Goal: Transaction & Acquisition: Obtain resource

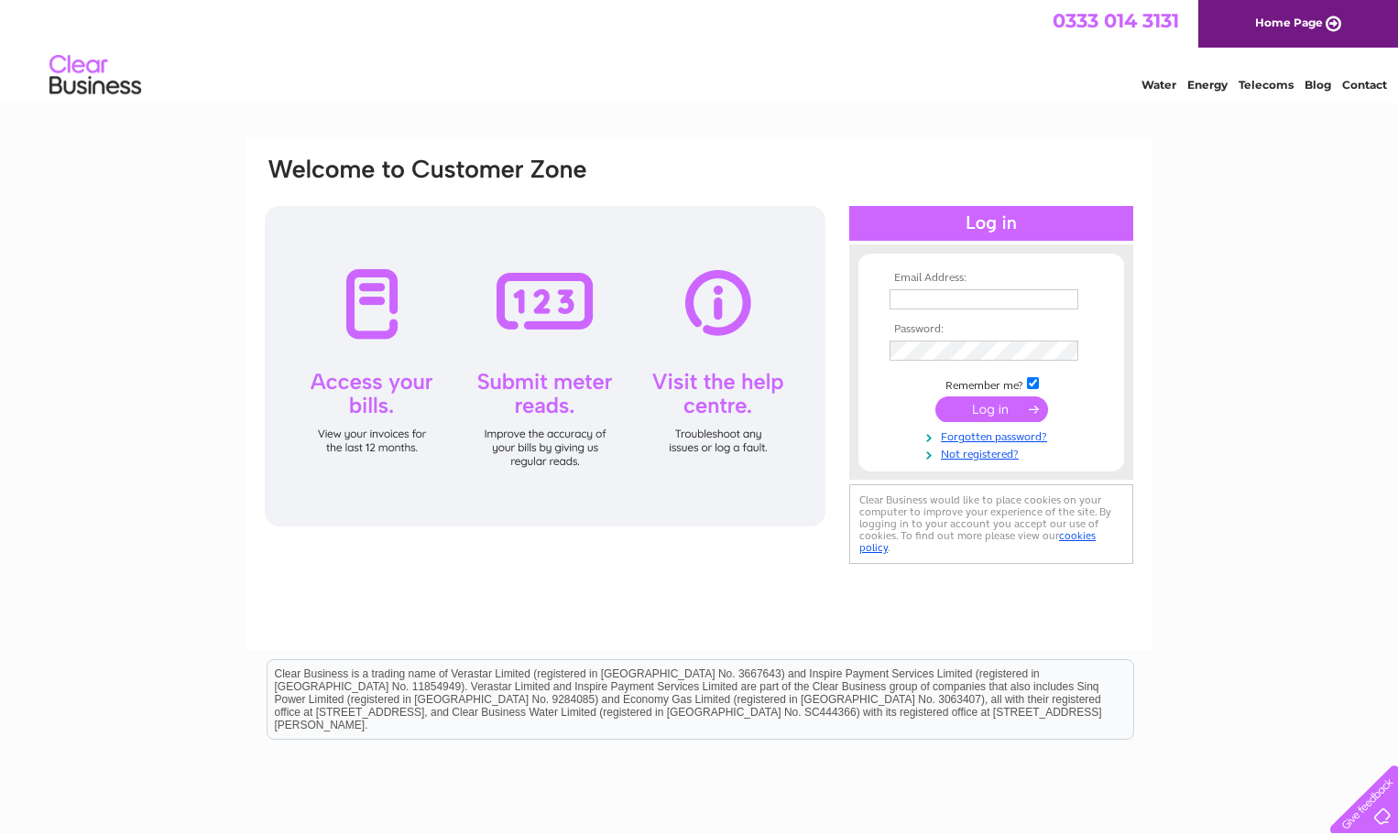
type input "[EMAIL_ADDRESS][DOMAIN_NAME]"
click at [1006, 401] on input "submit" at bounding box center [991, 410] width 113 height 26
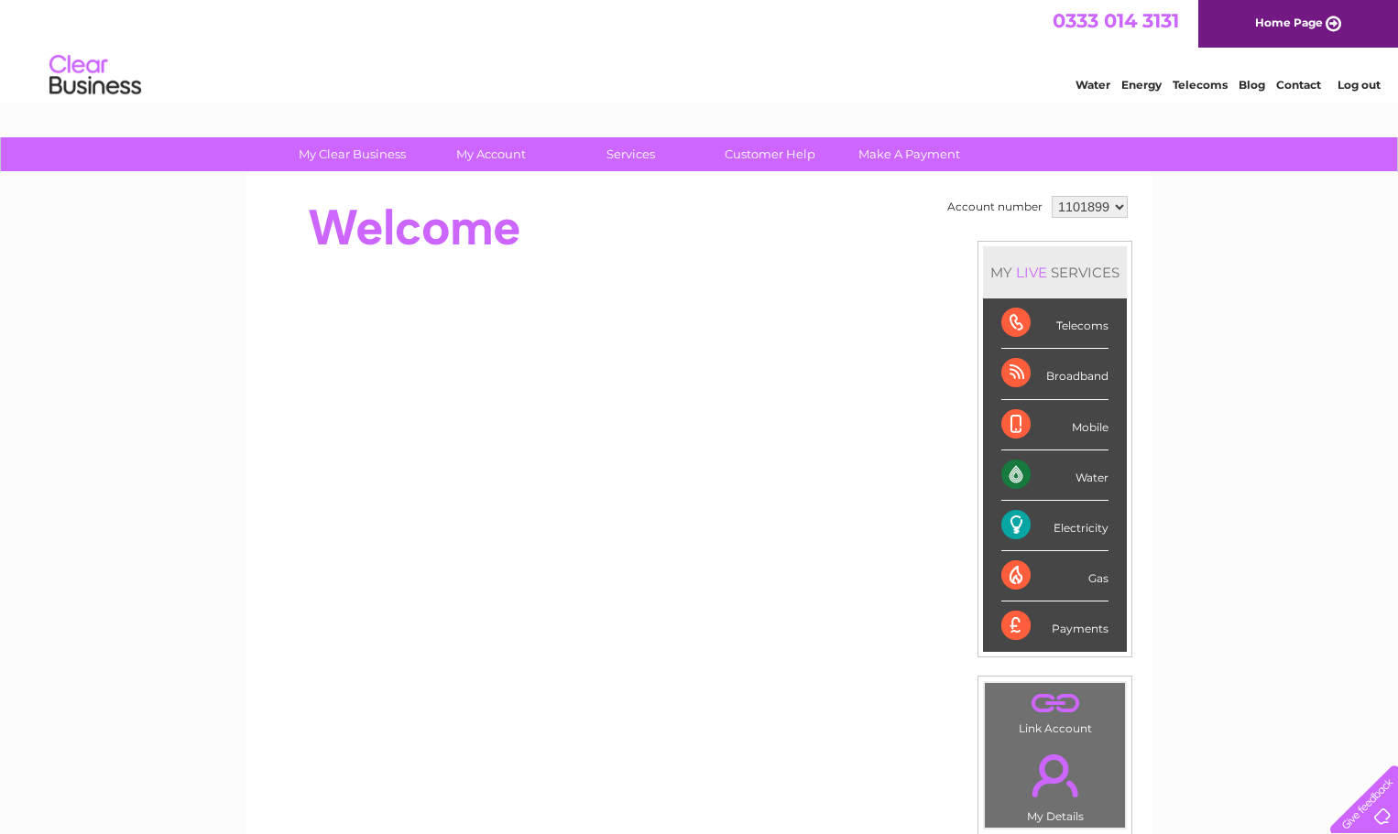
scroll to position [92, 0]
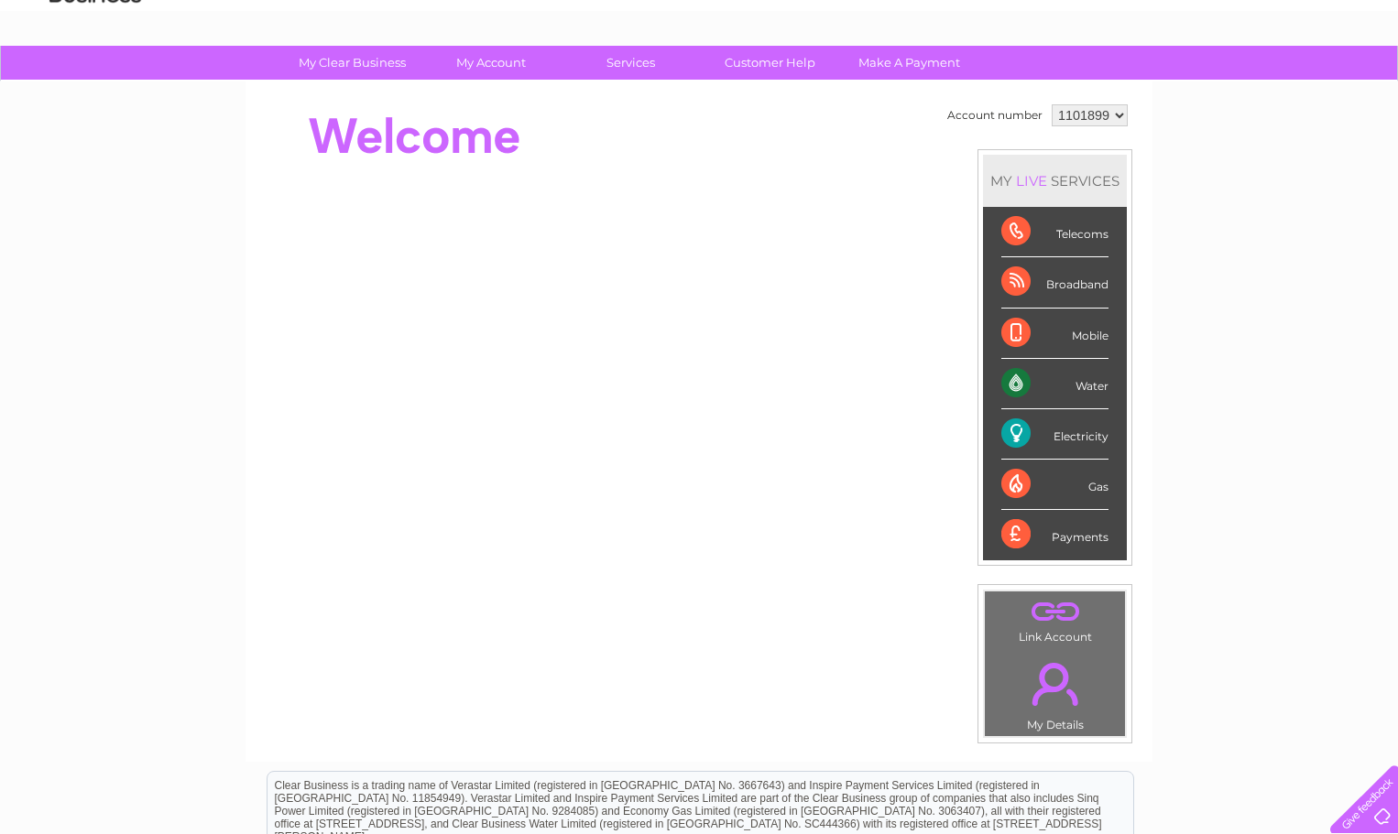
click at [1030, 538] on div "Payments" at bounding box center [1054, 534] width 107 height 49
click at [1008, 433] on div "Electricity" at bounding box center [1054, 434] width 107 height 50
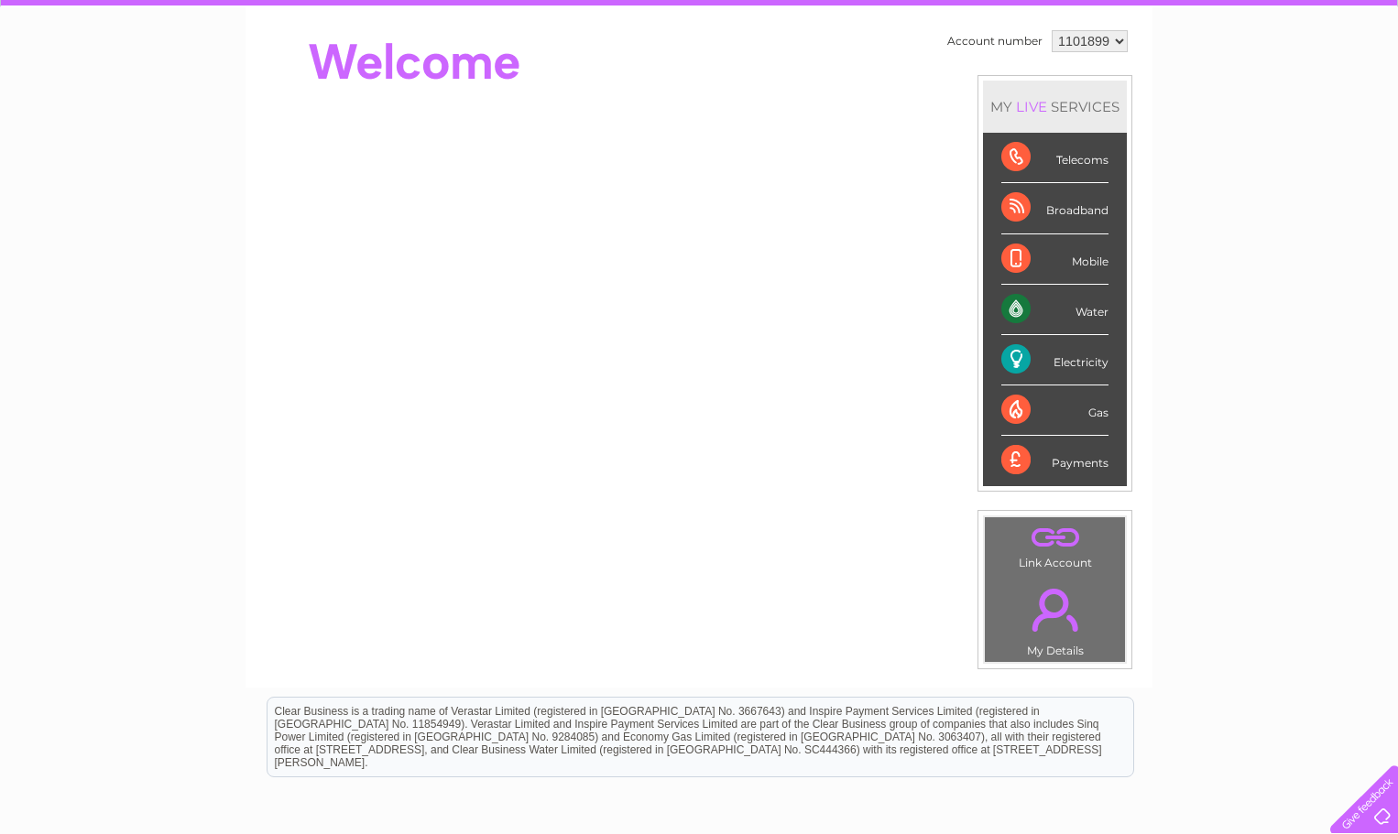
scroll to position [0, 0]
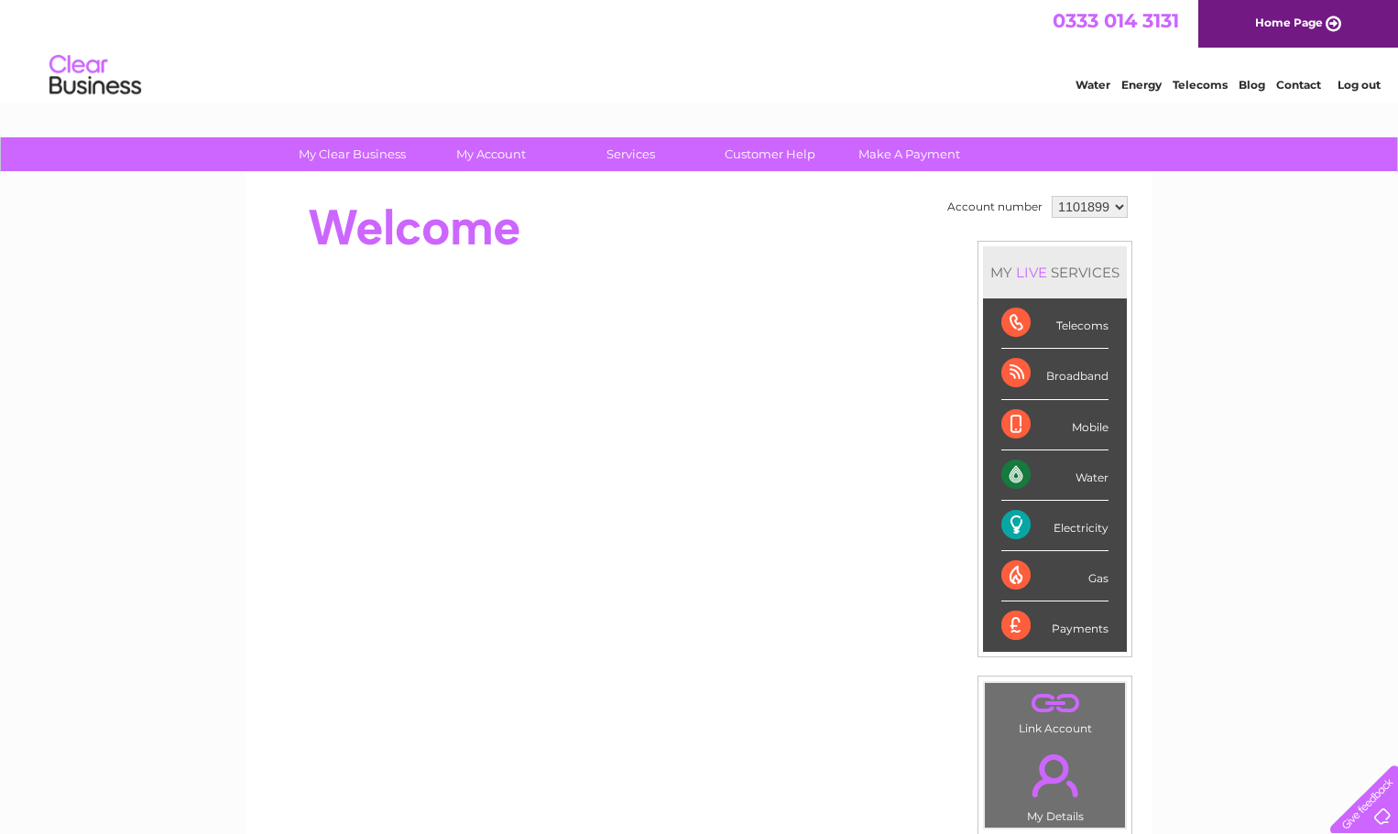
click at [1008, 525] on div "Electricity" at bounding box center [1054, 526] width 107 height 50
click at [1153, 83] on link "Energy" at bounding box center [1141, 85] width 40 height 14
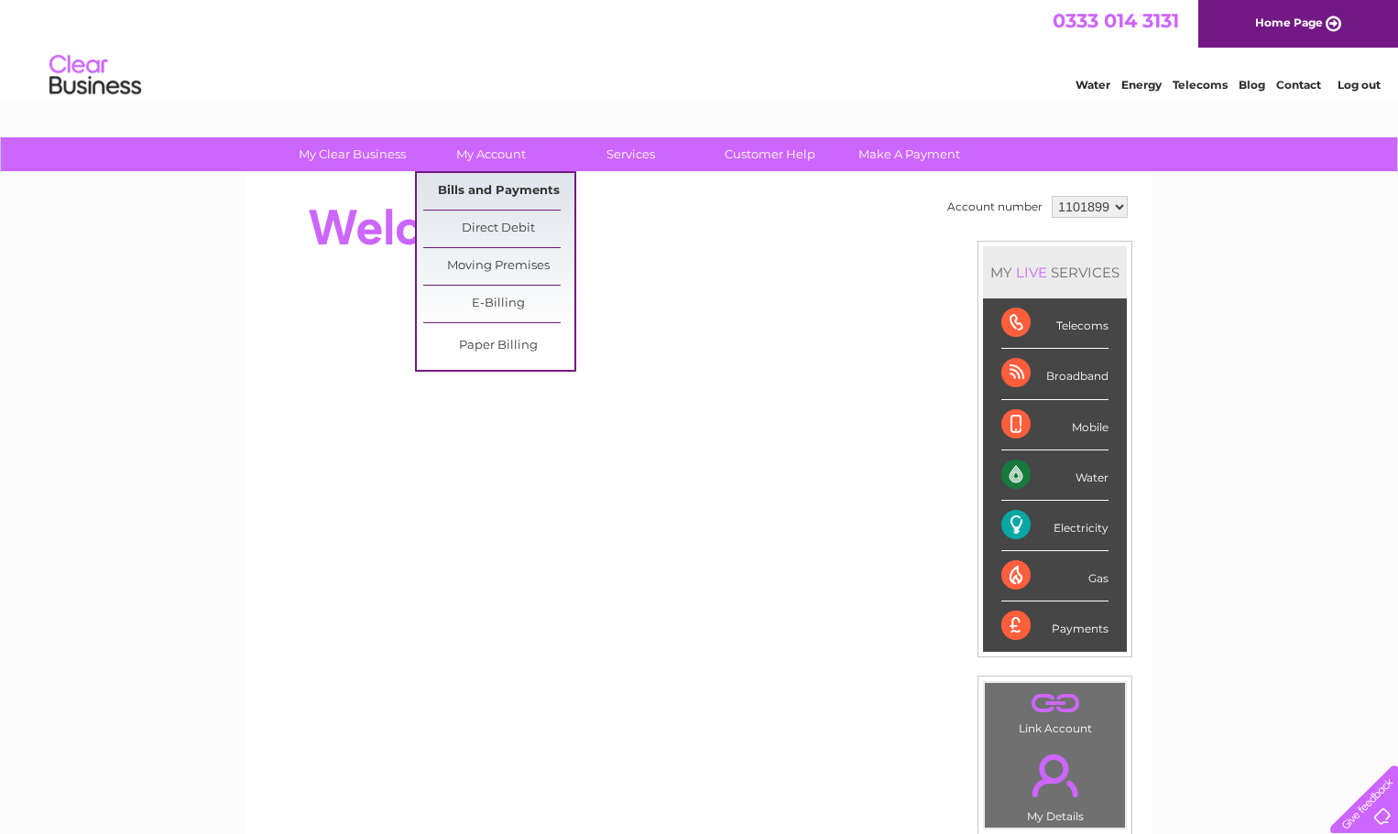
click at [532, 190] on link "Bills and Payments" at bounding box center [498, 191] width 151 height 37
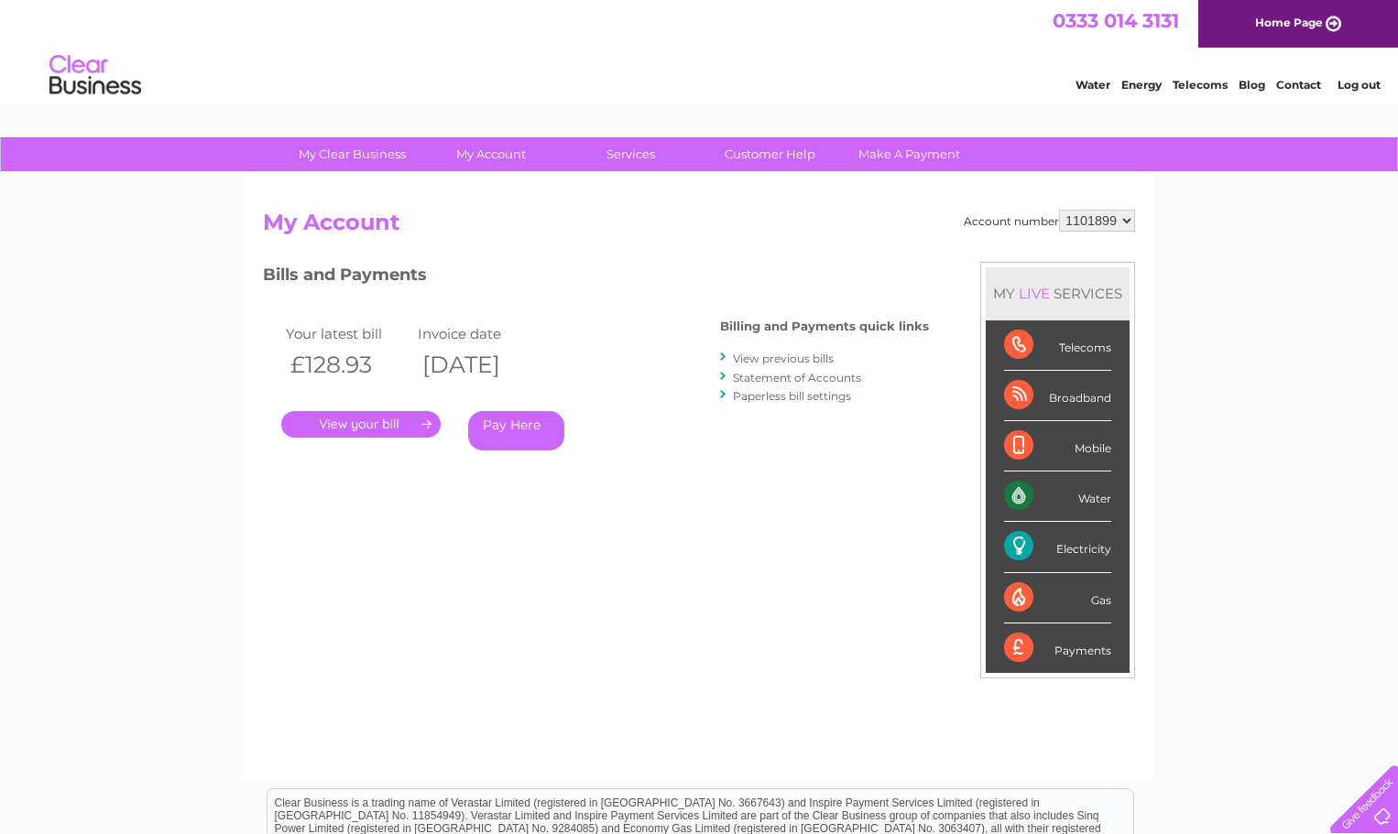
click at [380, 422] on link "." at bounding box center [360, 424] width 159 height 27
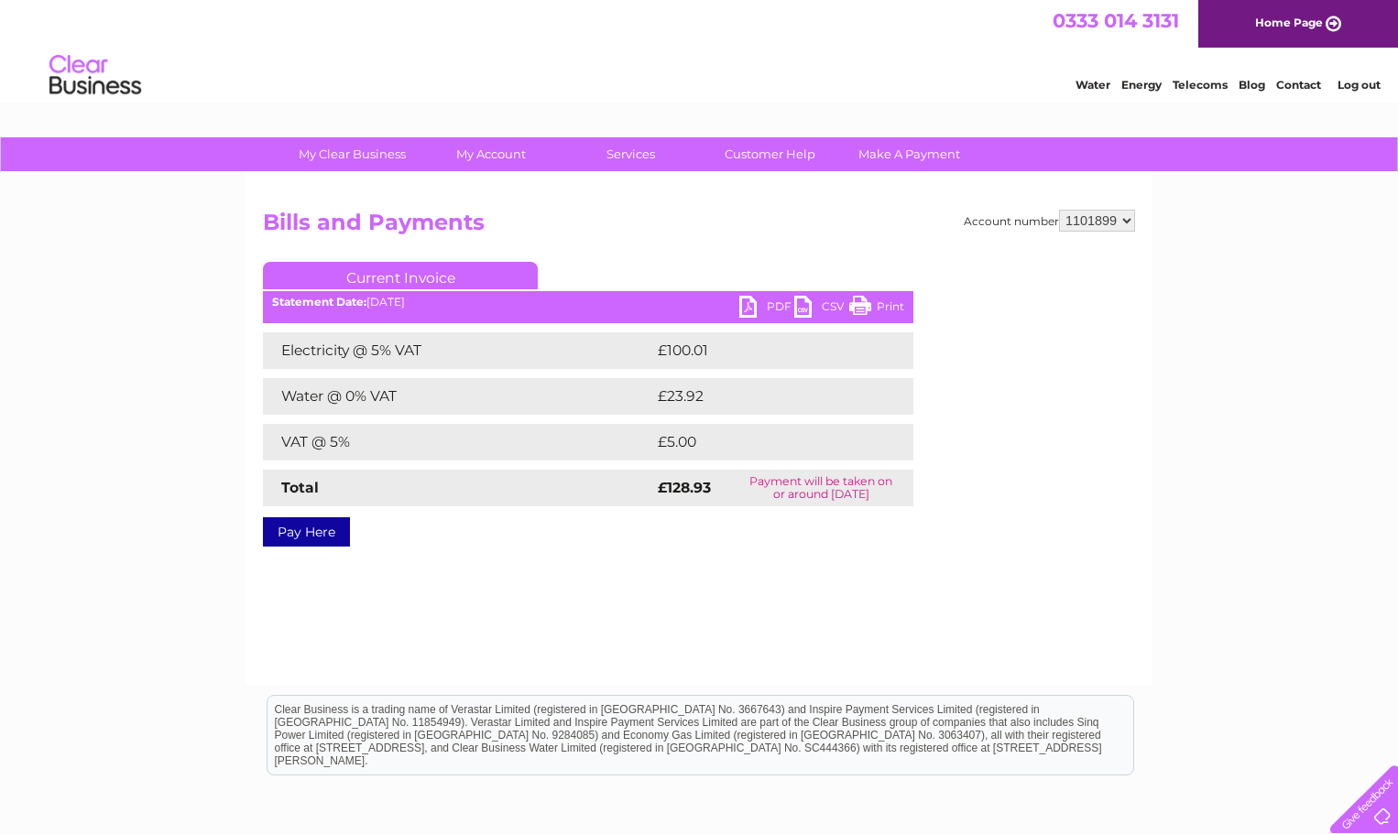
click at [779, 303] on link "PDF" at bounding box center [766, 309] width 55 height 27
click at [750, 307] on link "PDF" at bounding box center [766, 309] width 55 height 27
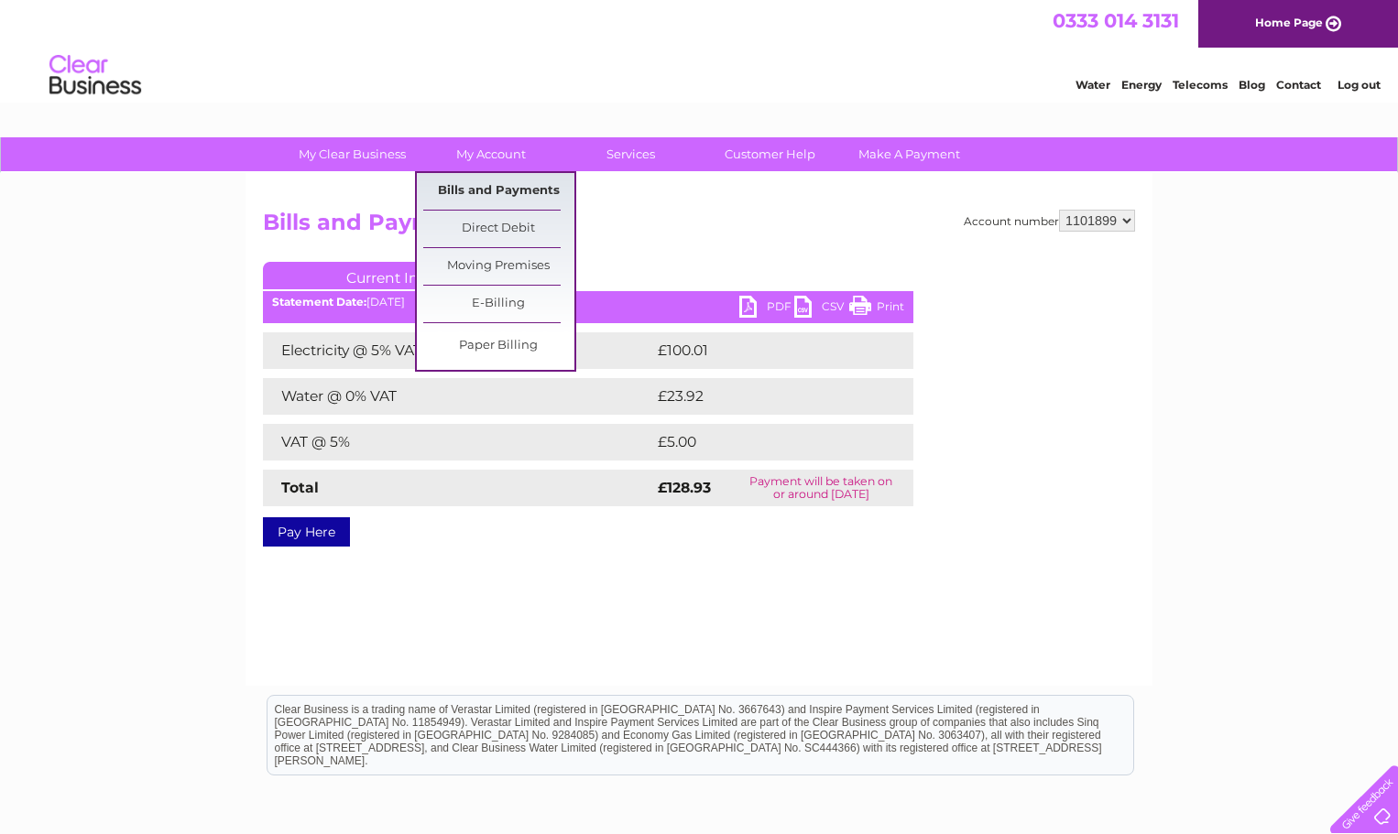
click at [535, 191] on link "Bills and Payments" at bounding box center [498, 191] width 151 height 37
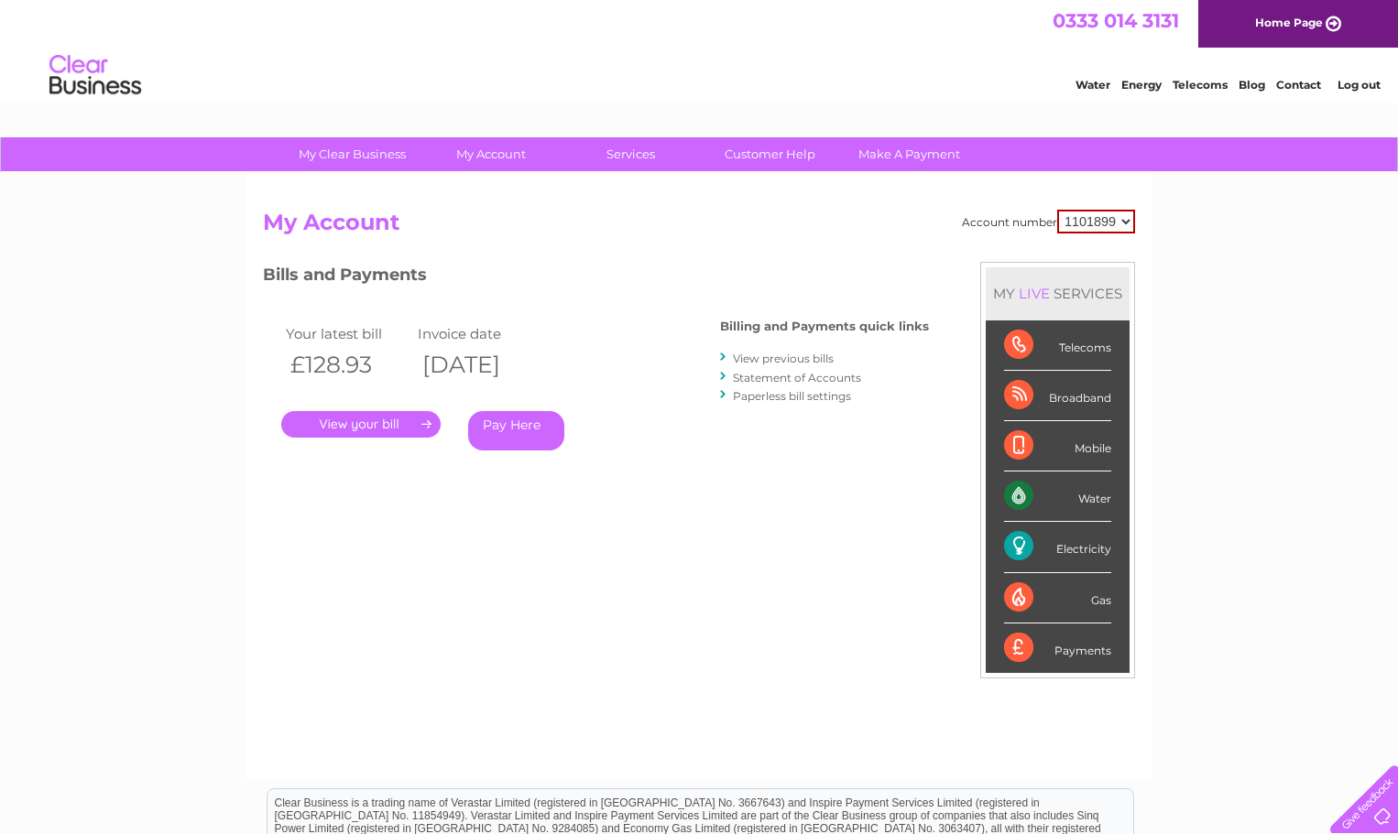
click at [790, 357] on link "View previous bills" at bounding box center [783, 359] width 101 height 14
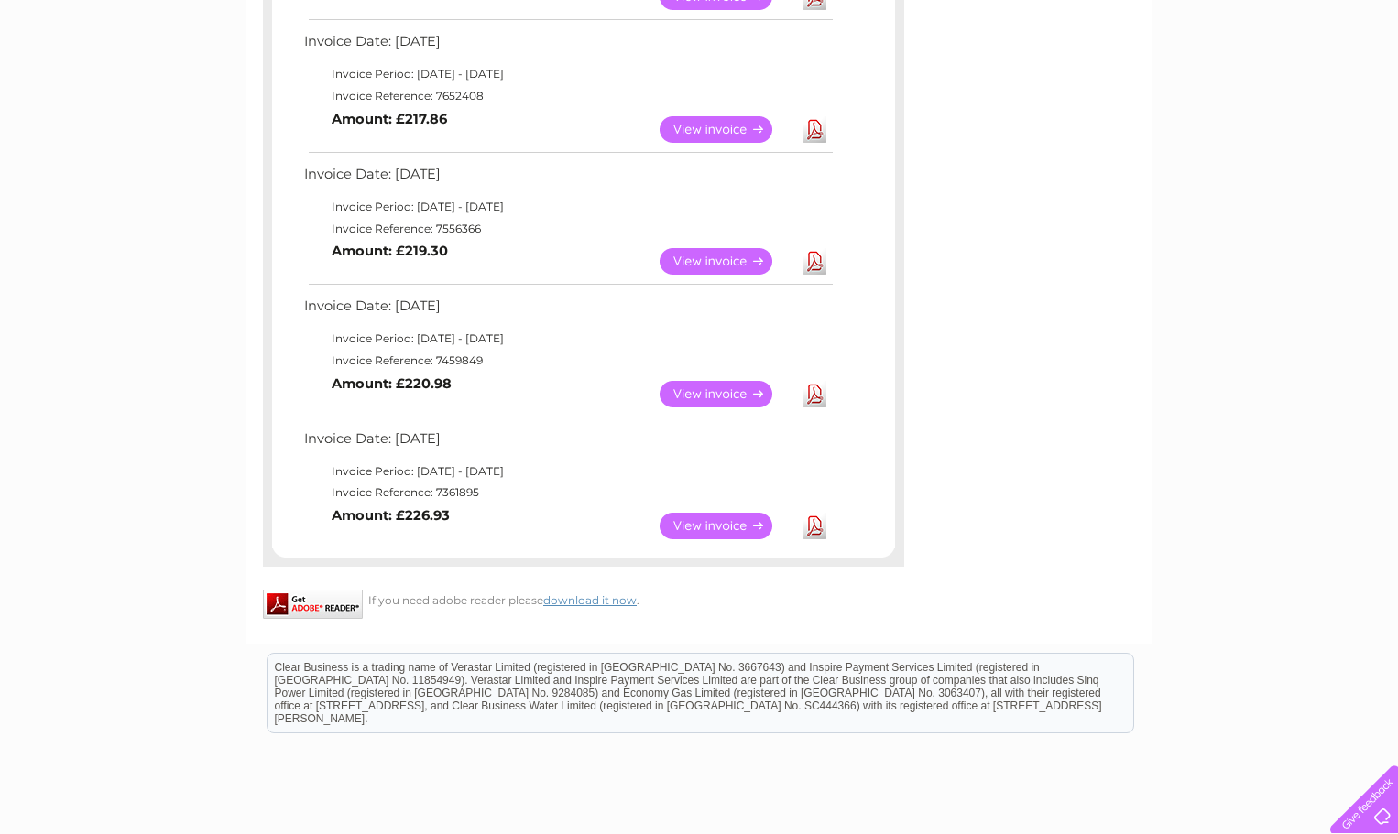
scroll to position [1008, 0]
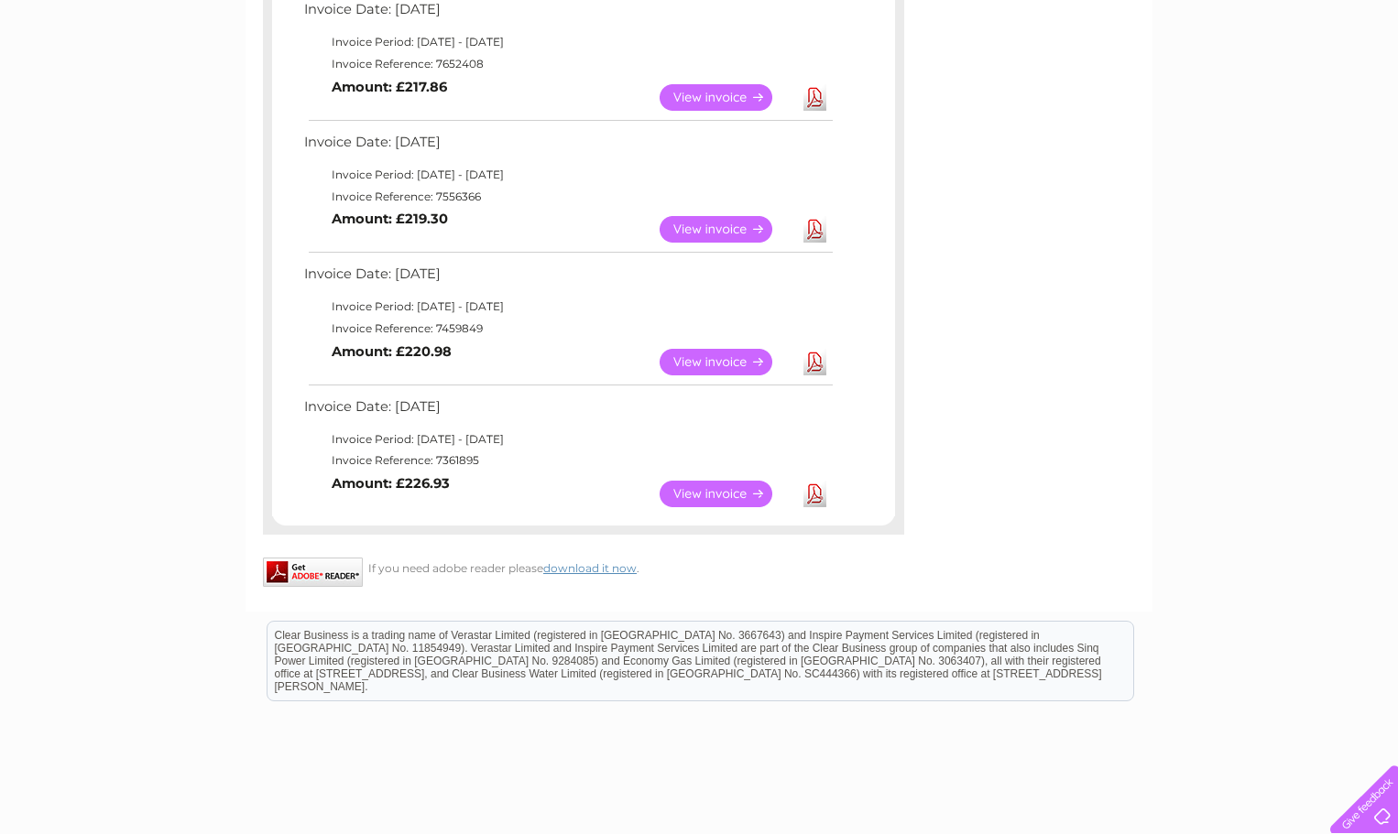
click at [817, 495] on link "Download" at bounding box center [814, 494] width 23 height 27
click at [695, 493] on link "View" at bounding box center [727, 494] width 135 height 27
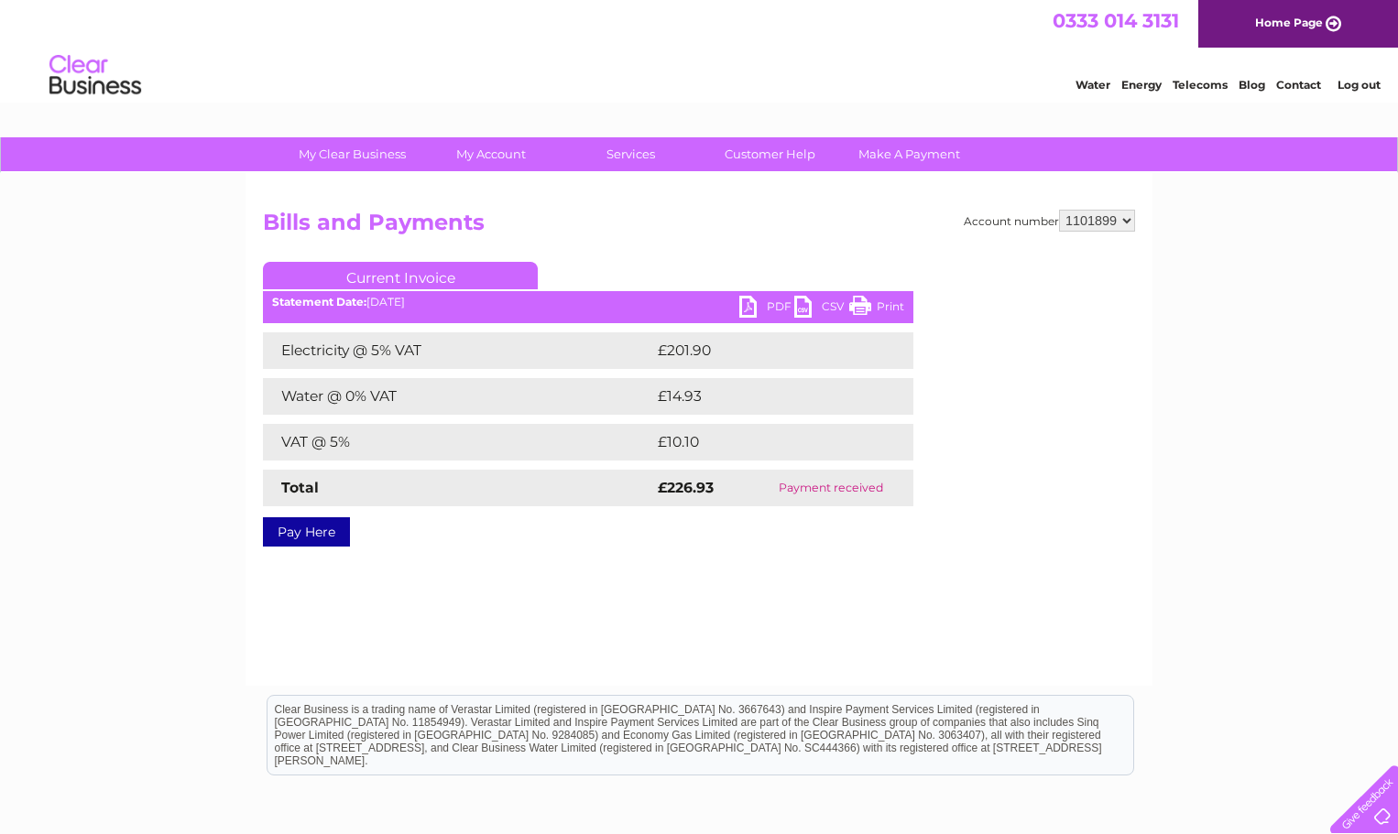
click at [774, 304] on link "PDF" at bounding box center [766, 309] width 55 height 27
click at [750, 303] on link "PDF" at bounding box center [766, 309] width 55 height 27
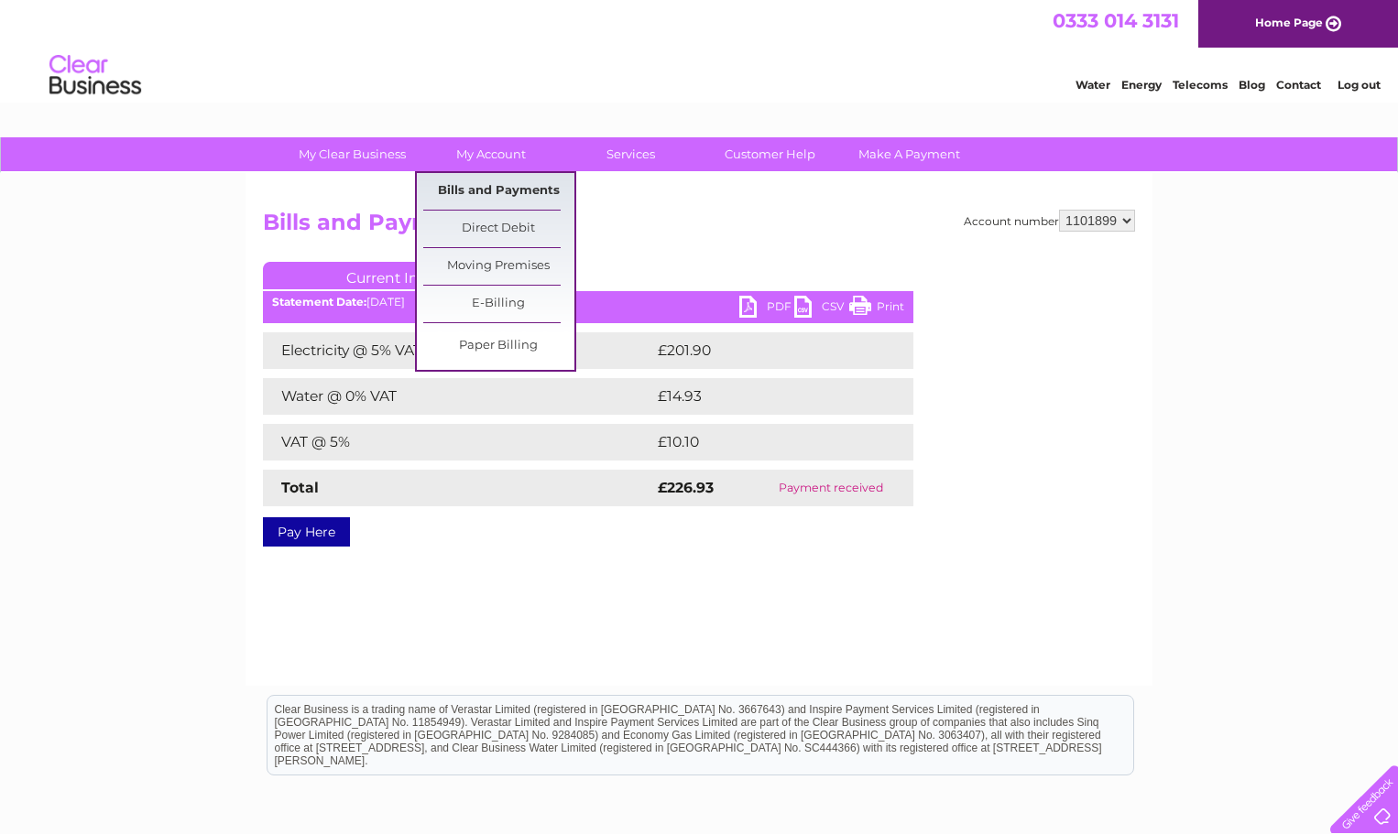
click at [494, 189] on link "Bills and Payments" at bounding box center [498, 191] width 151 height 37
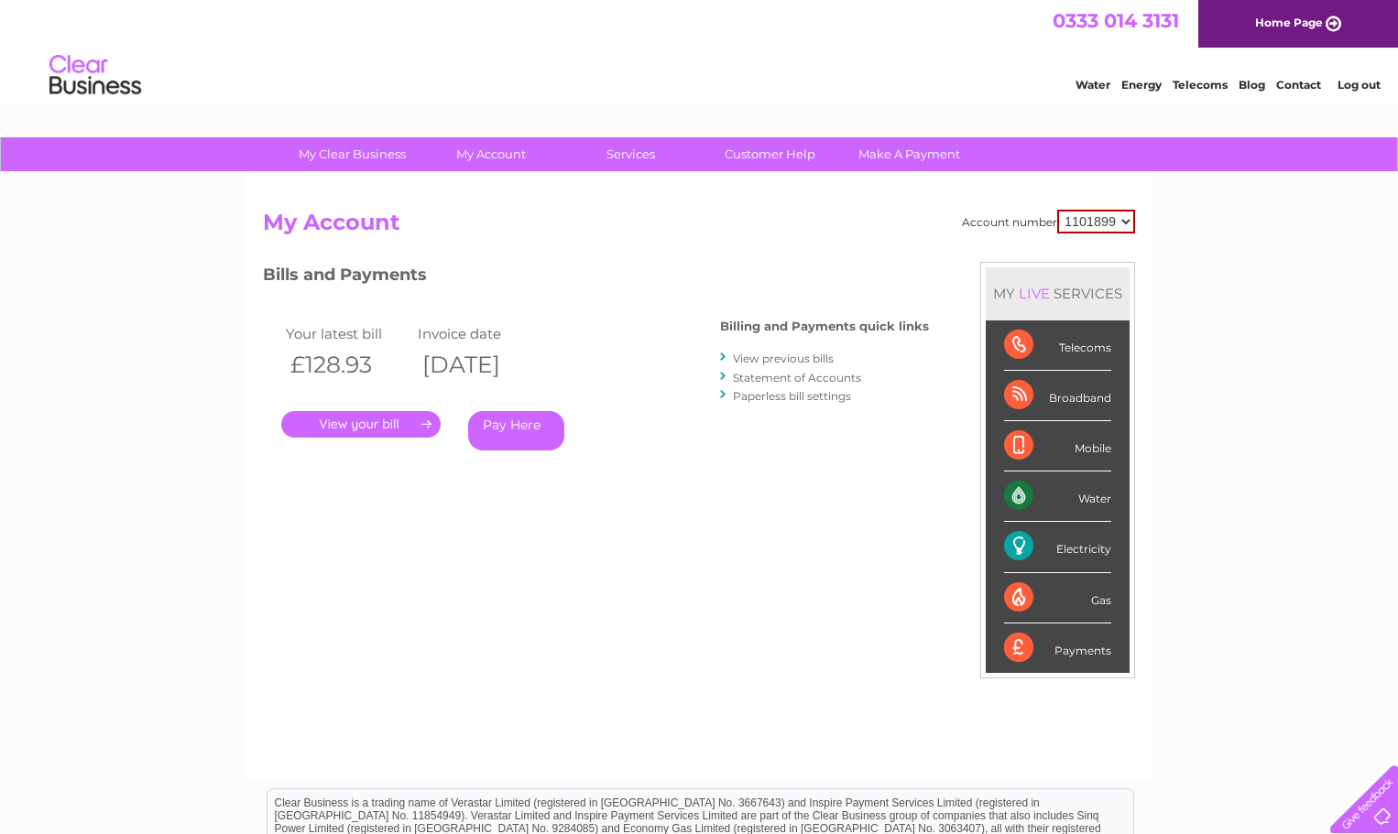
click at [354, 425] on link "." at bounding box center [360, 424] width 159 height 27
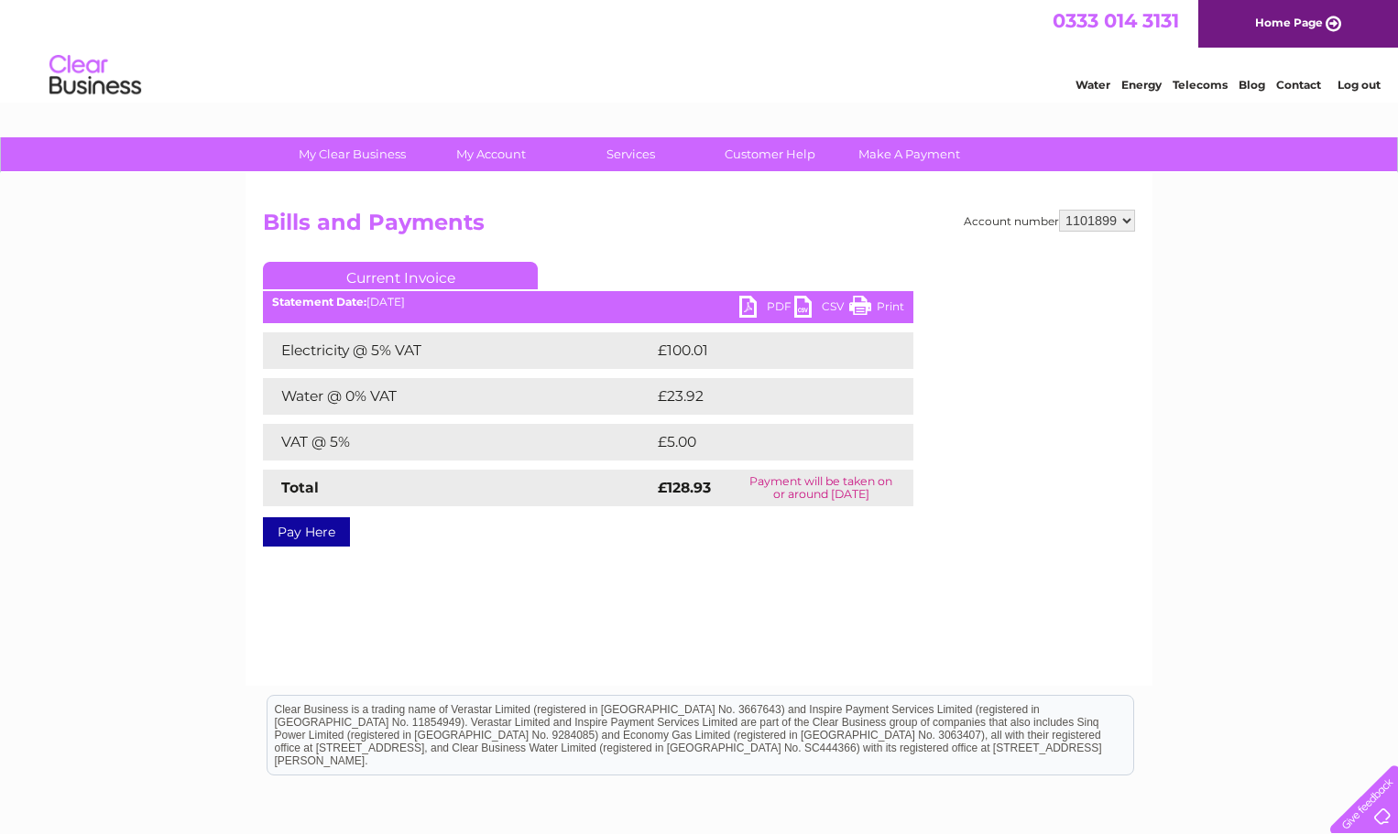
click at [1346, 81] on link "Log out" at bounding box center [1358, 85] width 43 height 14
